Goal: Navigation & Orientation: Find specific page/section

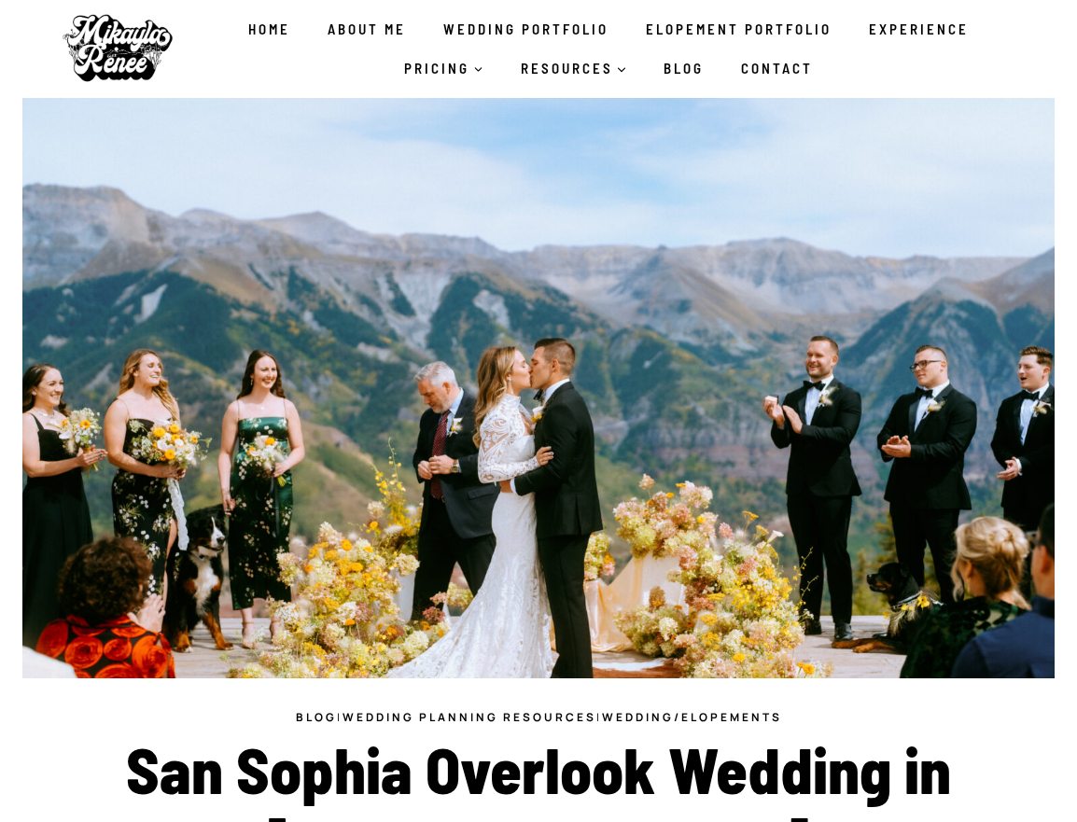
click at [689, 75] on link "Blog" at bounding box center [684, 68] width 77 height 39
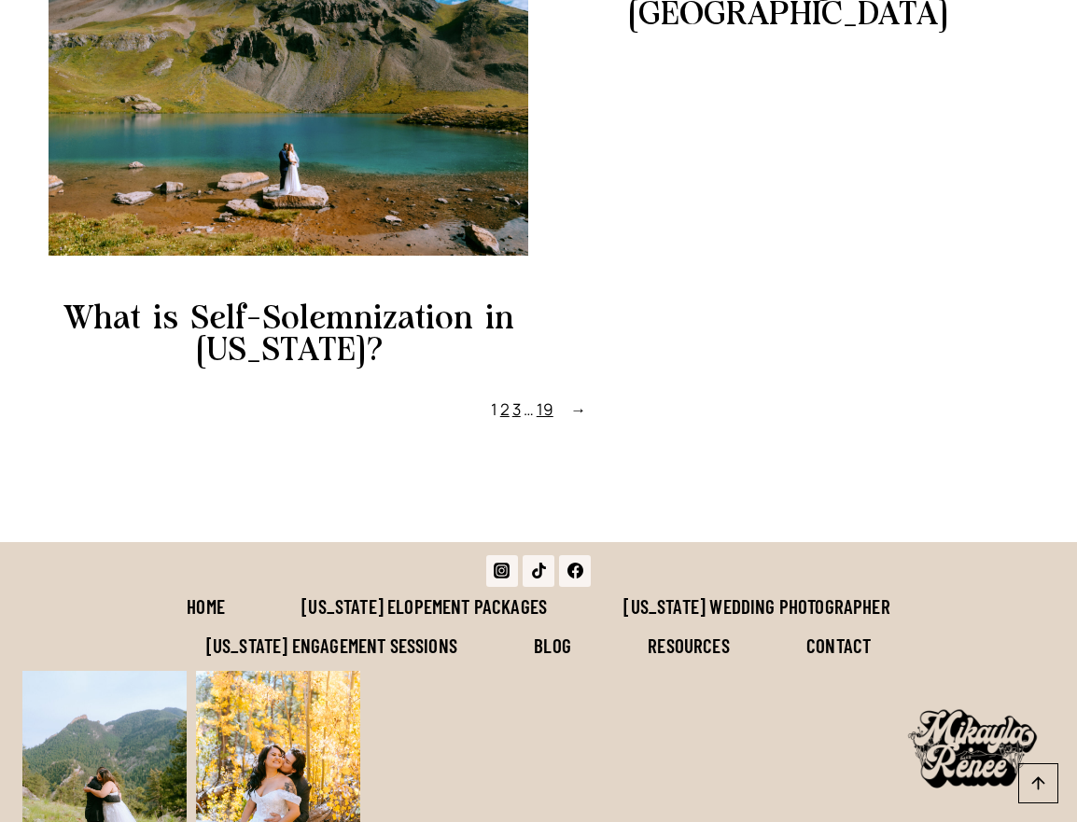
scroll to position [1731, 0]
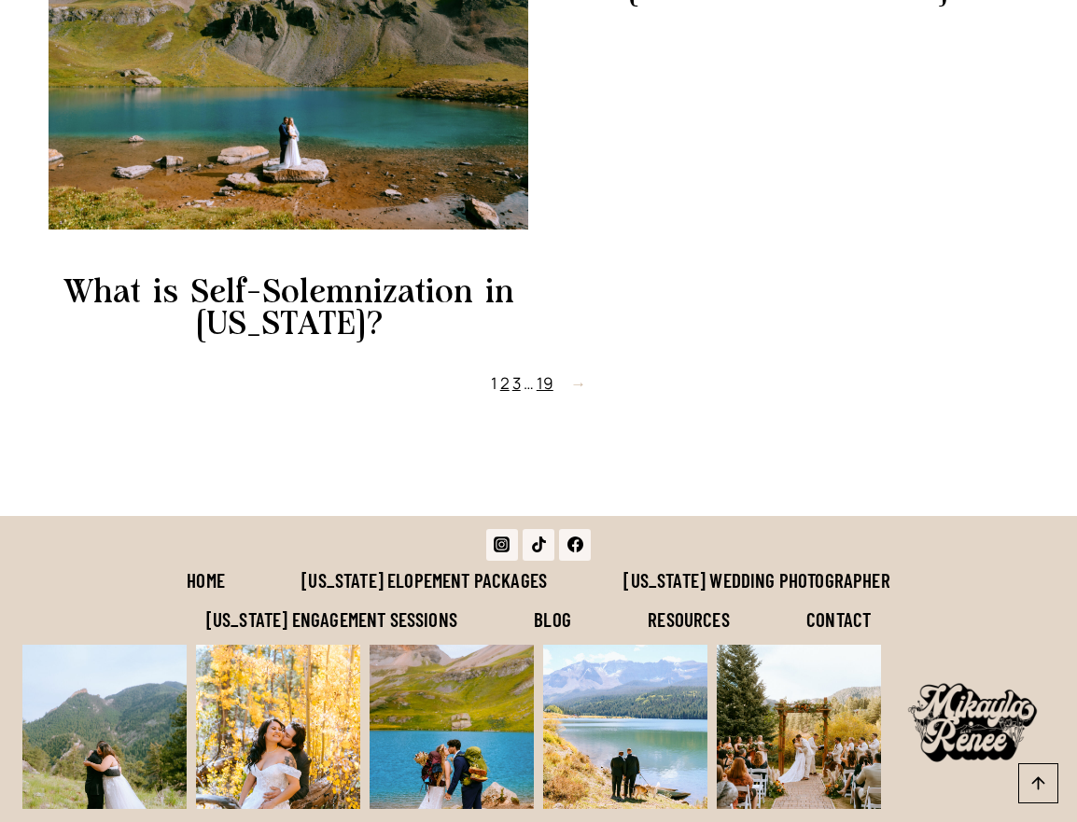
click at [579, 396] on span "→" at bounding box center [578, 382] width 16 height 25
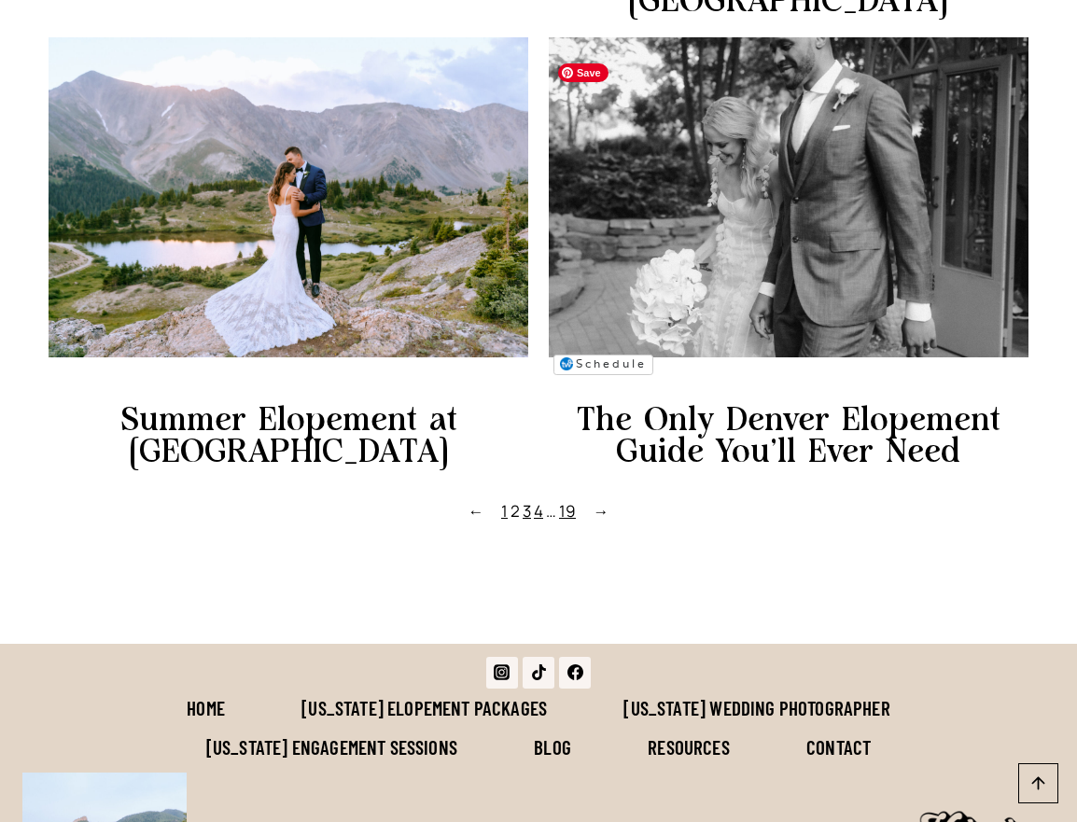
scroll to position [1611, 0]
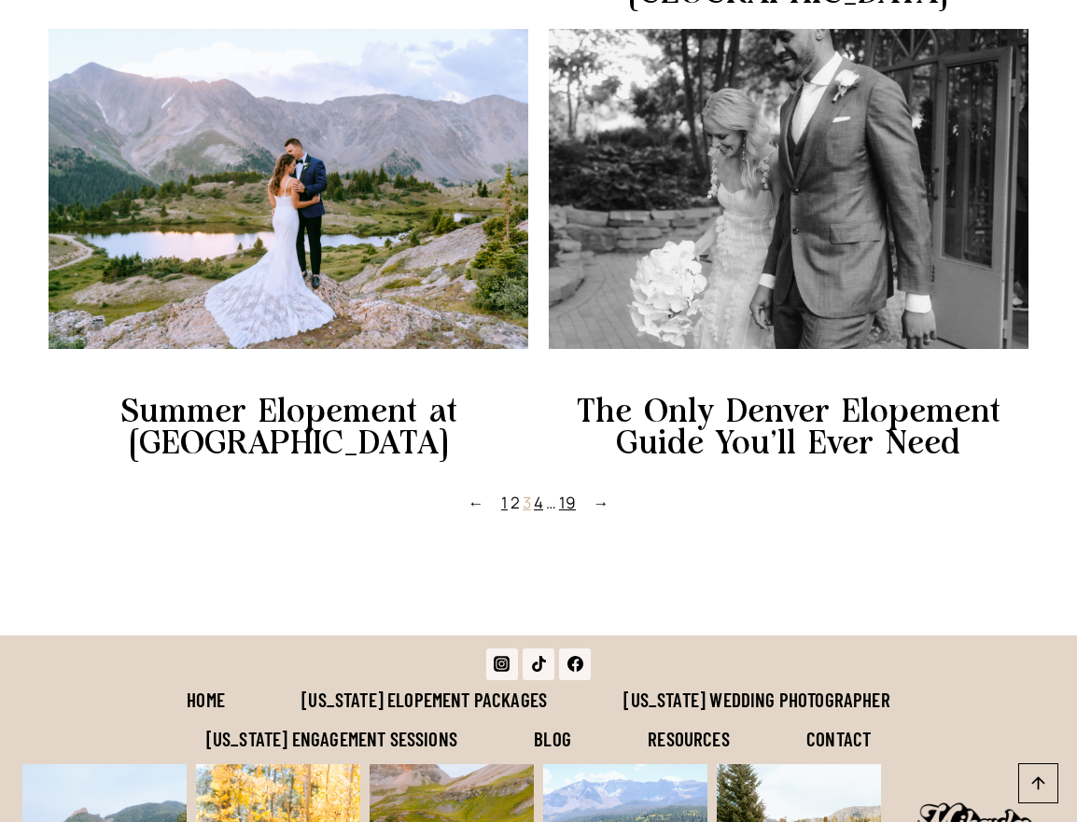
click at [527, 513] on link "3" at bounding box center [526, 502] width 8 height 21
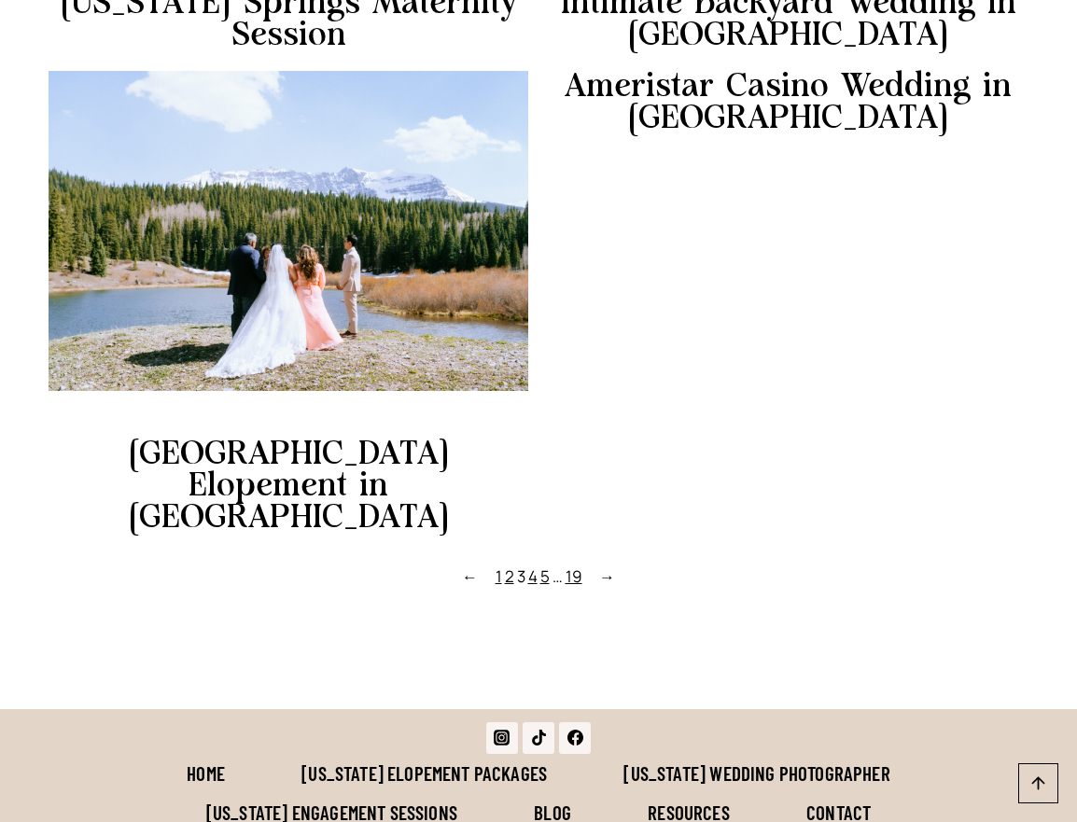
scroll to position [1701, 0]
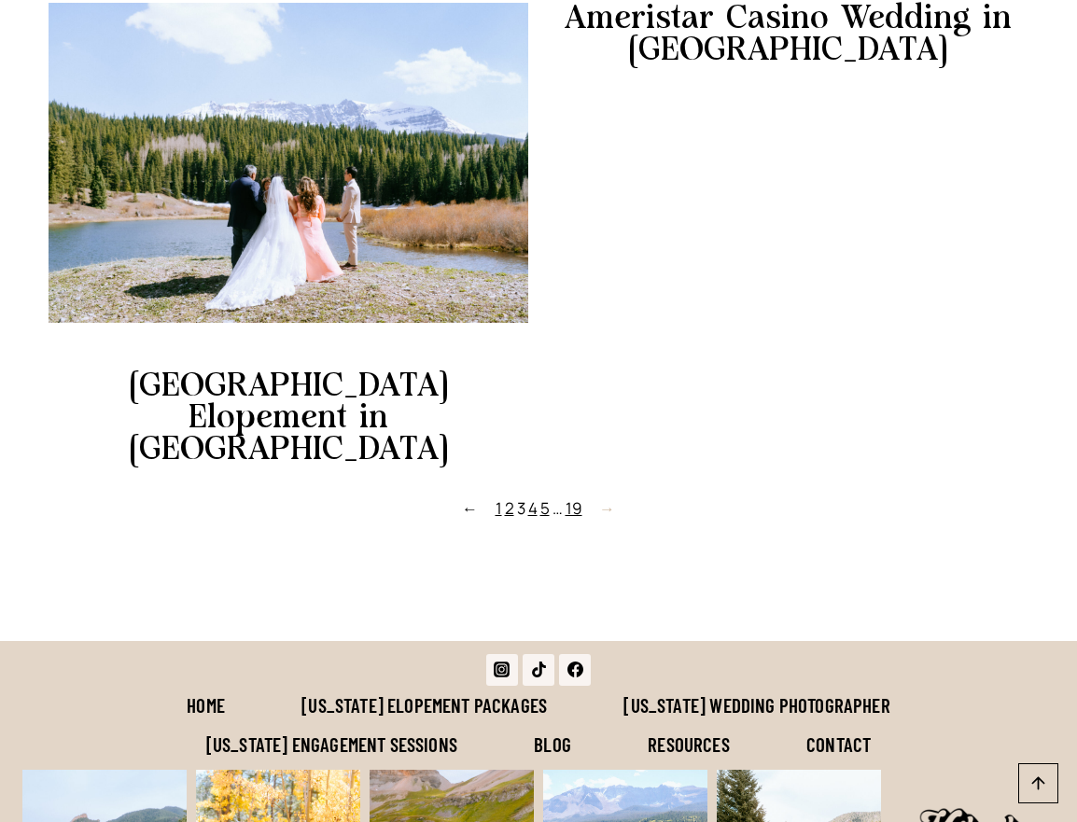
click at [607, 495] on span "→" at bounding box center [607, 507] width 16 height 25
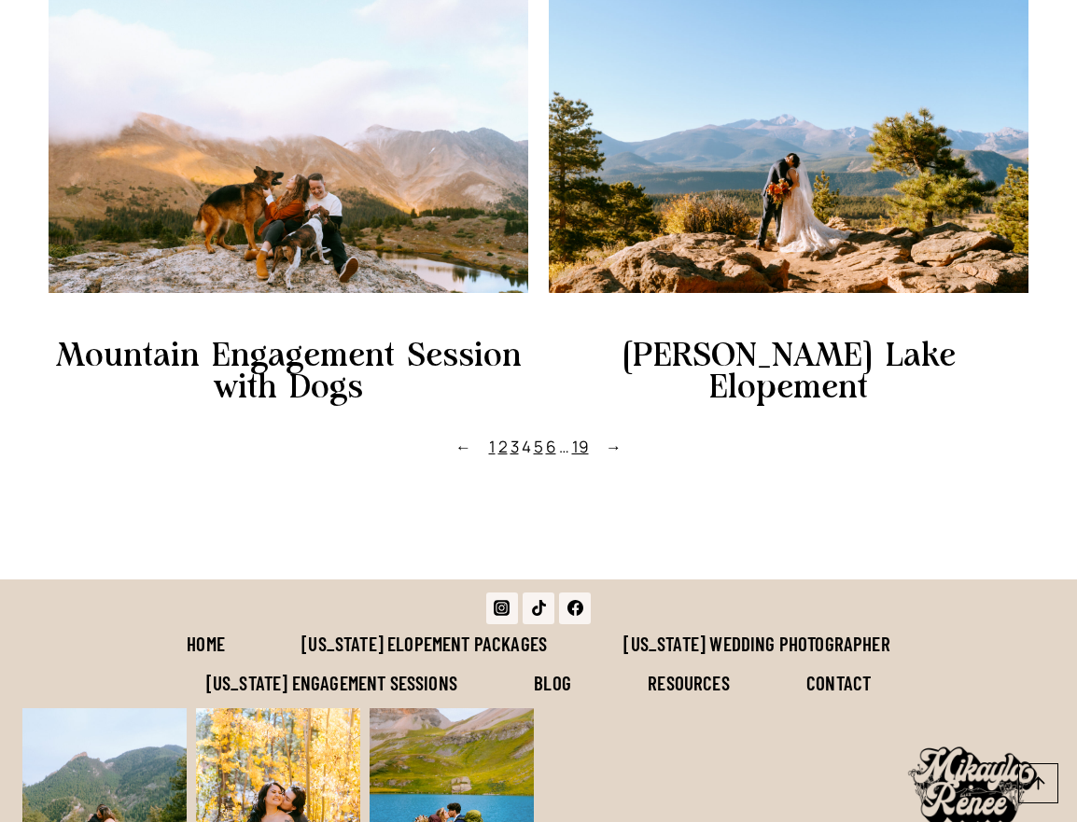
scroll to position [1705, 0]
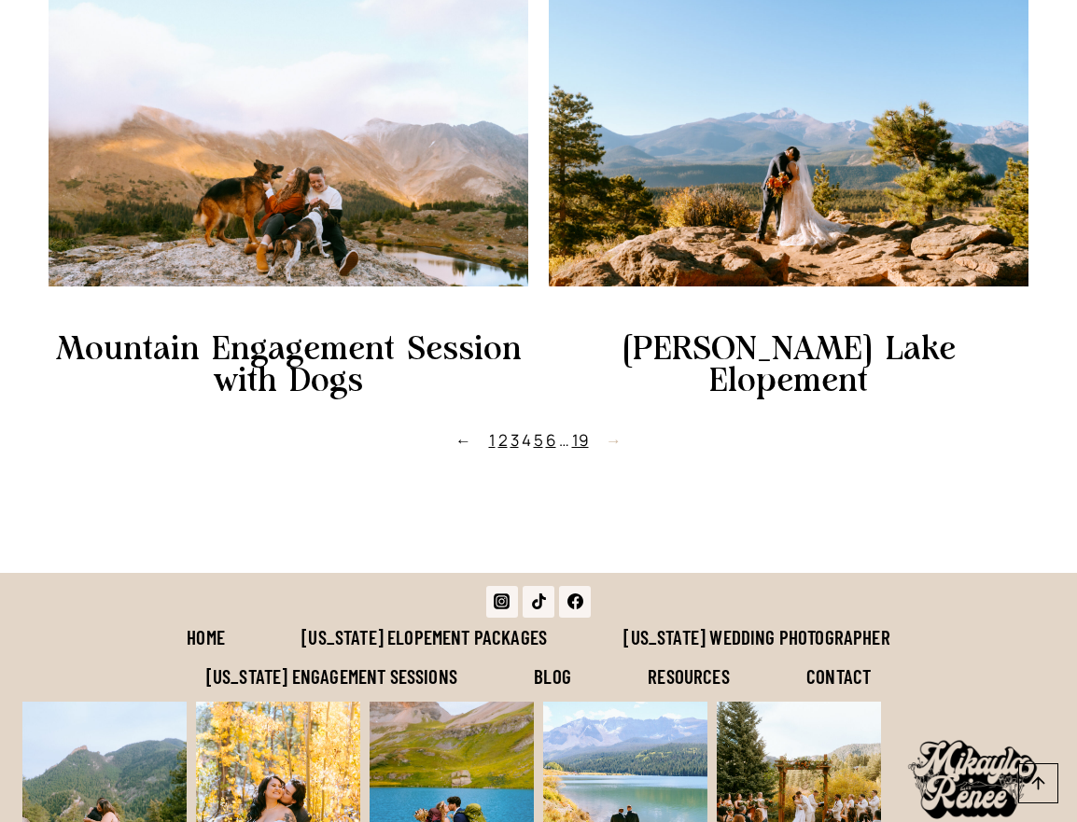
click at [614, 452] on span "→" at bounding box center [613, 439] width 16 height 25
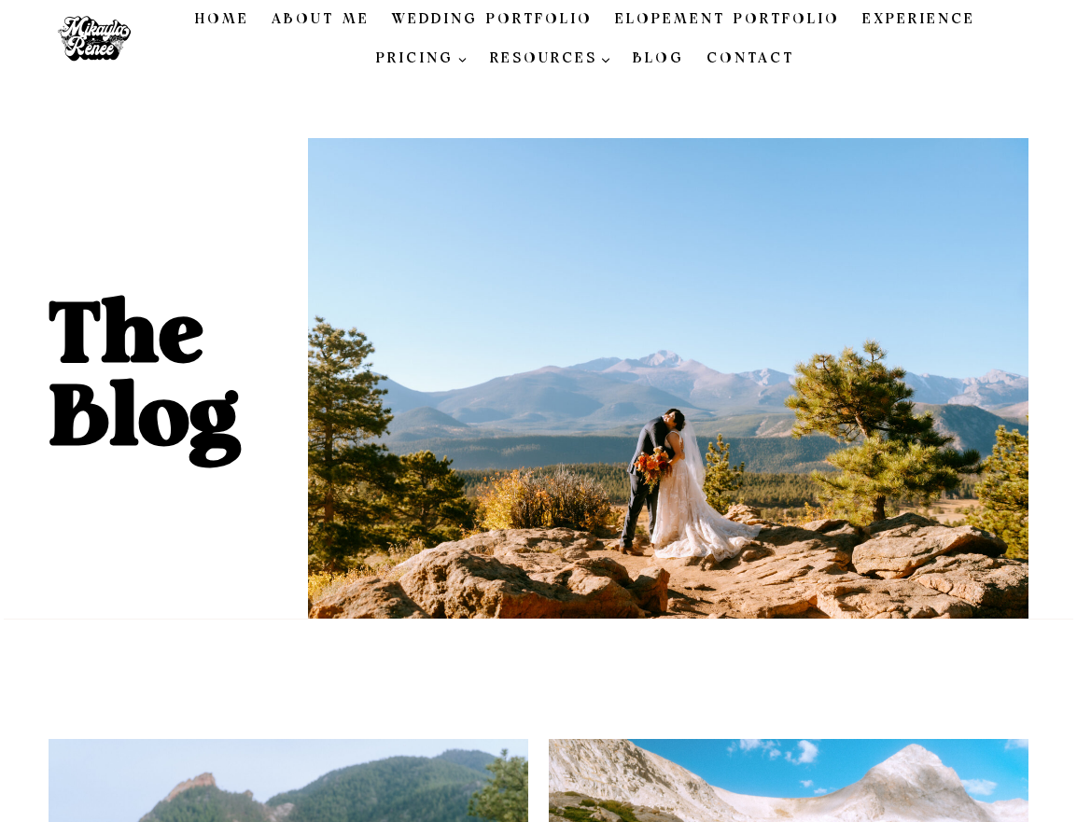
click at [650, 58] on link "Blog" at bounding box center [659, 58] width 74 height 39
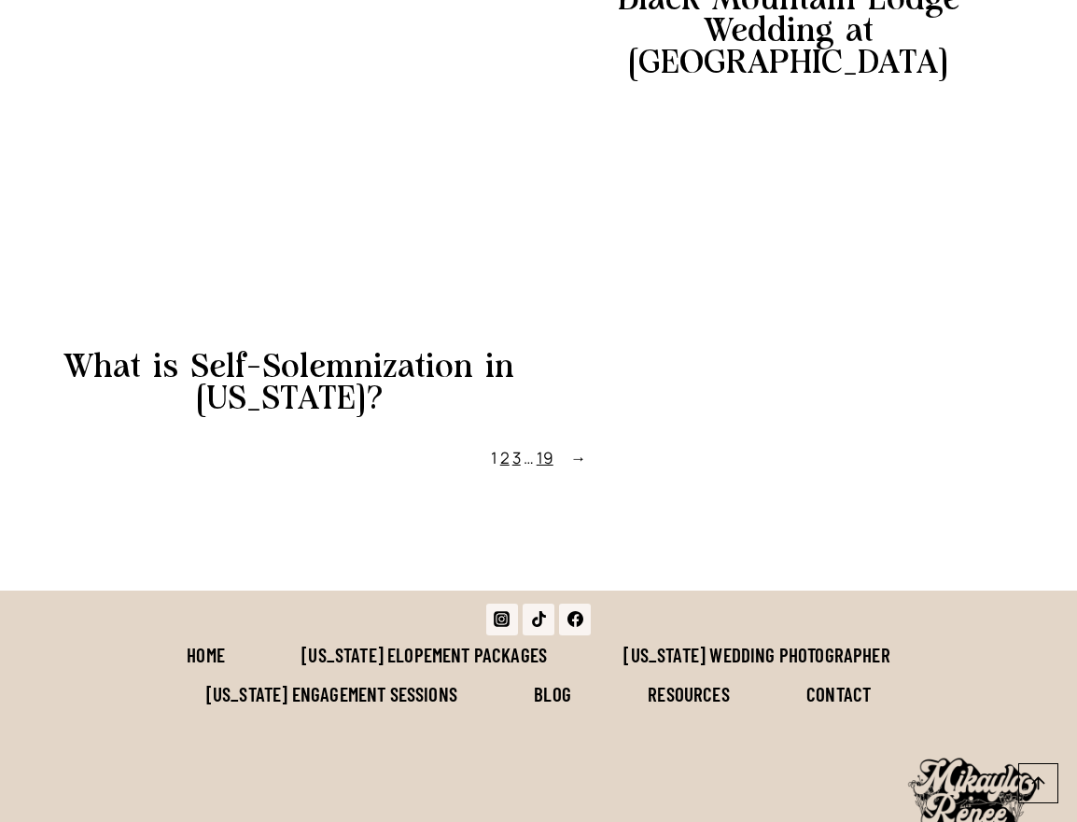
scroll to position [1952, 0]
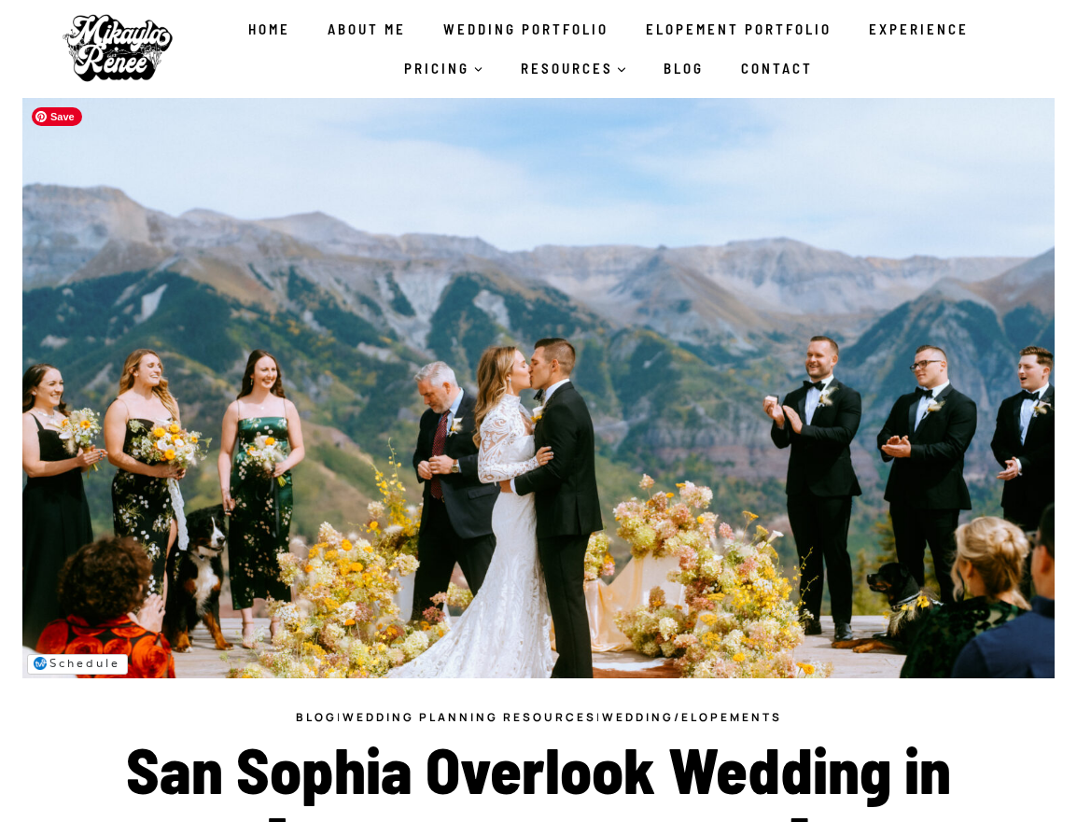
drag, startPoint x: 546, startPoint y: 454, endPoint x: 1234, endPoint y: 670, distance: 721.5
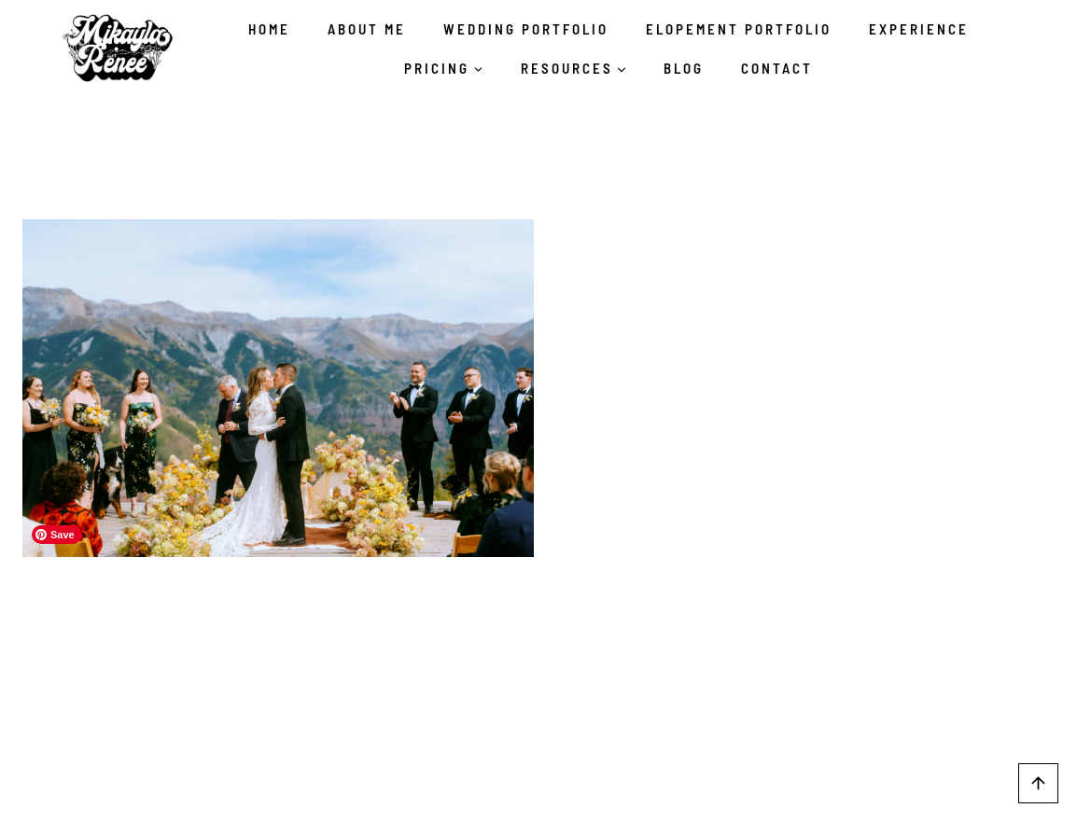
scroll to position [17292, 0]
